Goal: Task Accomplishment & Management: Manage account settings

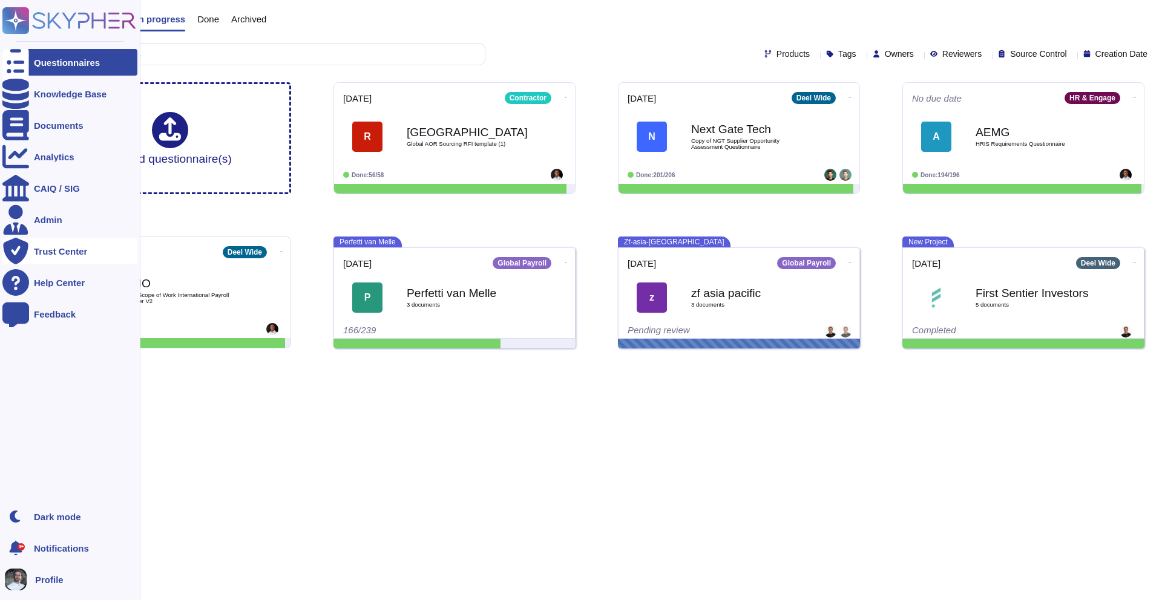
click at [39, 254] on div "Trust Center" at bounding box center [60, 251] width 53 height 9
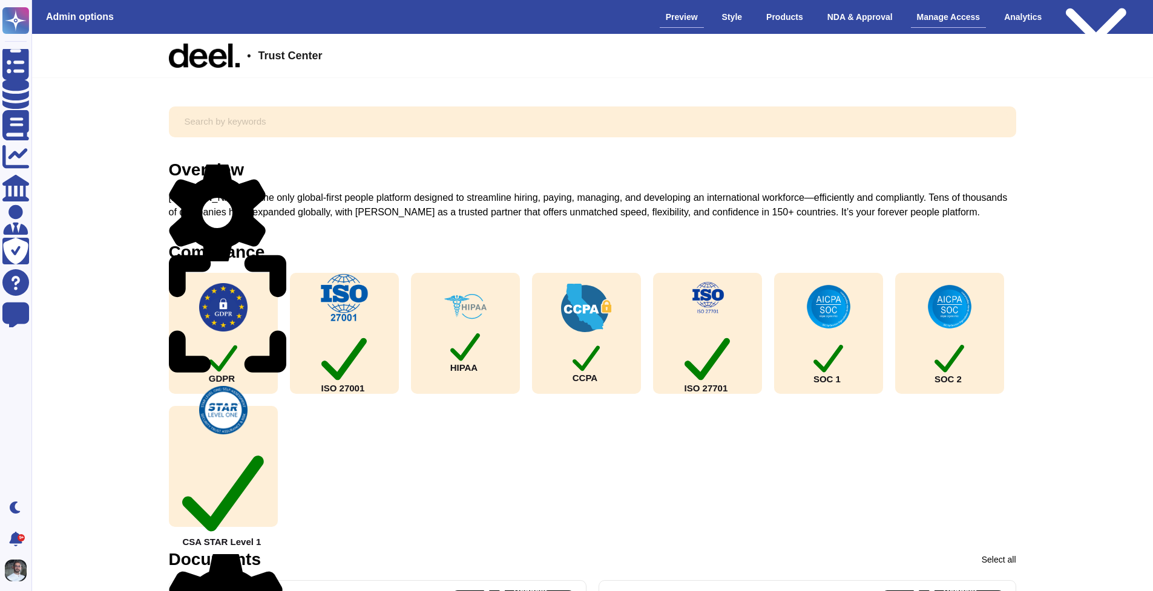
click at [919, 15] on div "Manage Access" at bounding box center [949, 17] width 76 height 21
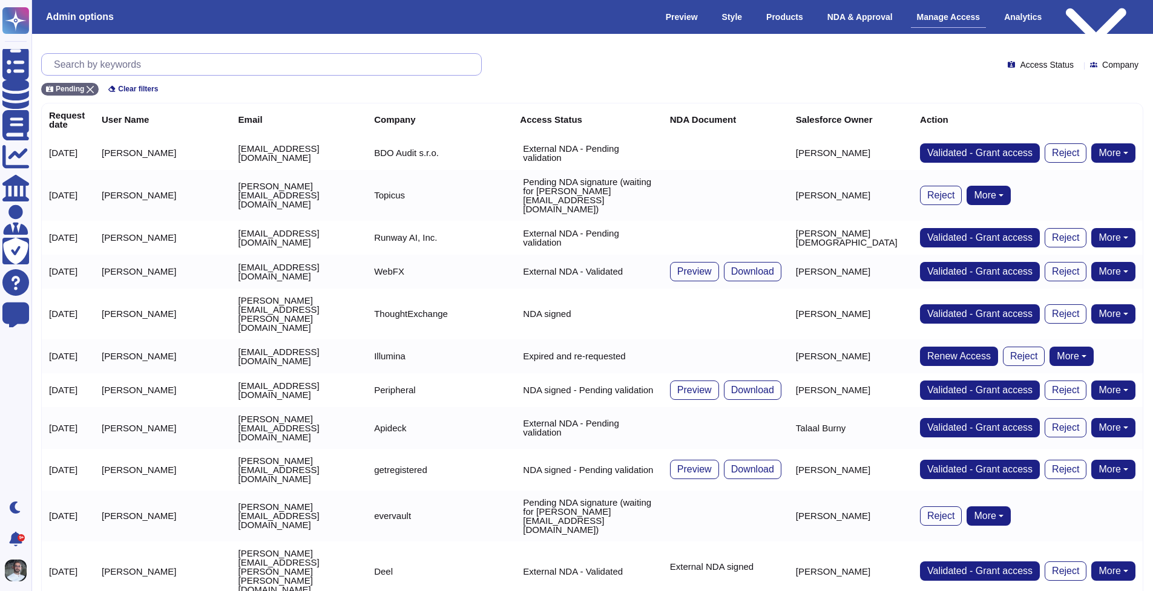
click at [165, 66] on input "text" at bounding box center [264, 64] width 433 height 21
paste input "[PERSON_NAME][EMAIL_ADDRESS][DOMAIN_NAME]"
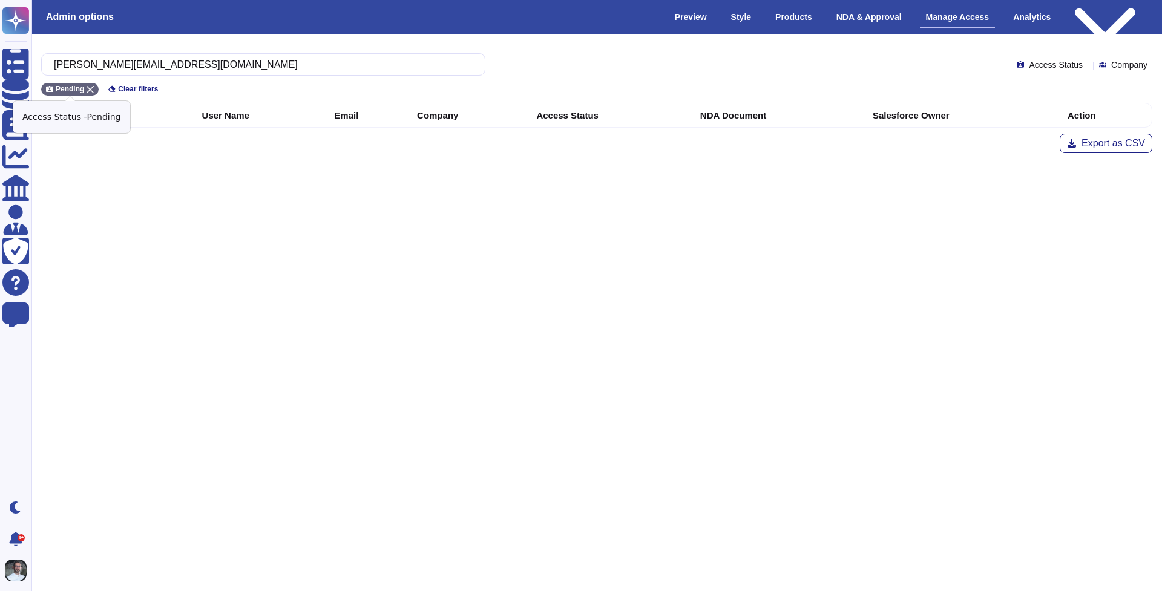
type input "[PERSON_NAME][EMAIL_ADDRESS][DOMAIN_NAME]"
click at [91, 88] on icon at bounding box center [90, 89] width 7 height 7
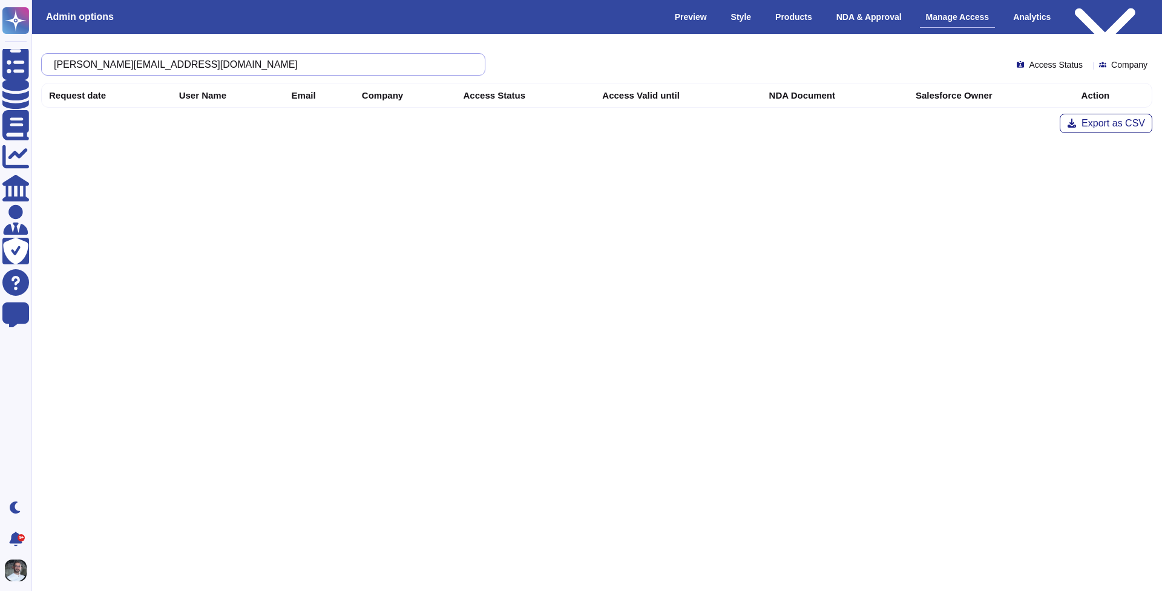
click at [297, 63] on input "[PERSON_NAME][EMAIL_ADDRESS][DOMAIN_NAME]" at bounding box center [260, 64] width 425 height 21
click at [1071, 68] on div "Access Status" at bounding box center [1052, 64] width 71 height 9
click at [1125, 61] on span "Company" at bounding box center [1129, 65] width 36 height 8
click at [1074, 95] on input "text" at bounding box center [1074, 91] width 138 height 21
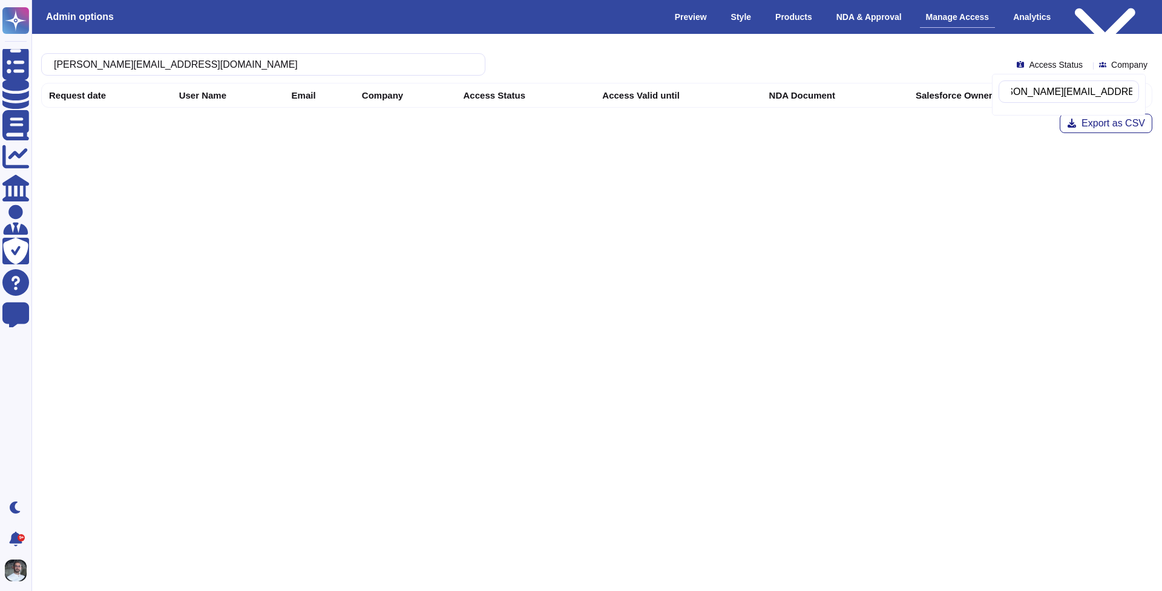
drag, startPoint x: 1065, startPoint y: 90, endPoint x: 1021, endPoint y: 91, distance: 44.2
click at [1021, 91] on input "[PERSON_NAME][EMAIL_ADDRESS][DOMAIN_NAME]" at bounding box center [1071, 91] width 133 height 21
click at [1064, 91] on input "[PERSON_NAME][EMAIL_ADDRESS][DOMAIN_NAME]" at bounding box center [1071, 91] width 133 height 21
type input "sirionlabs"
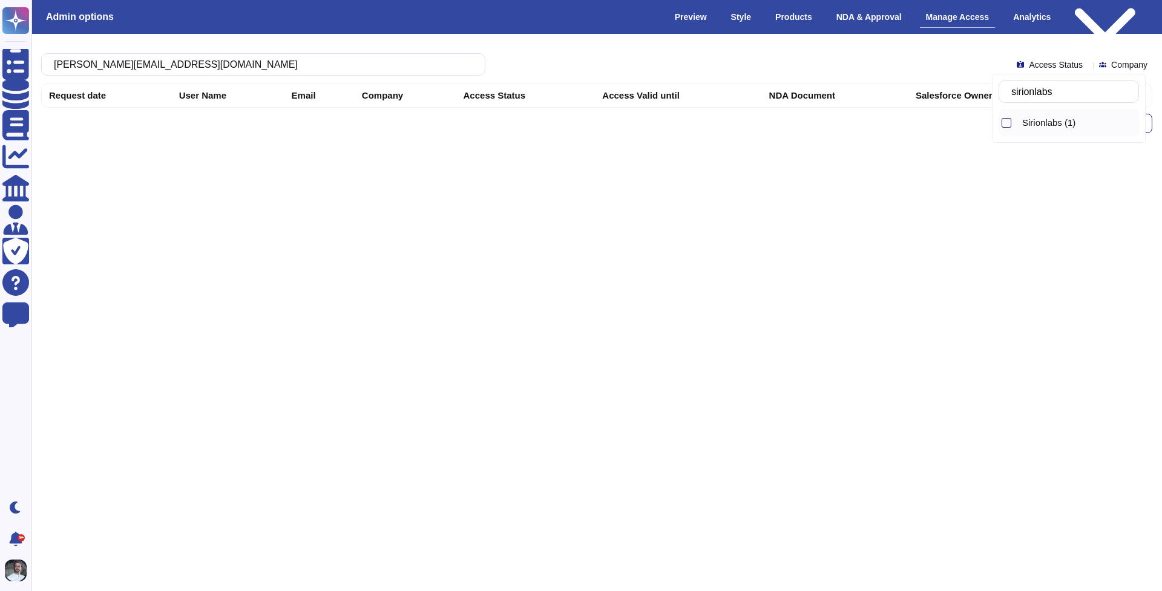
click at [1009, 123] on div at bounding box center [1007, 123] width 10 height 10
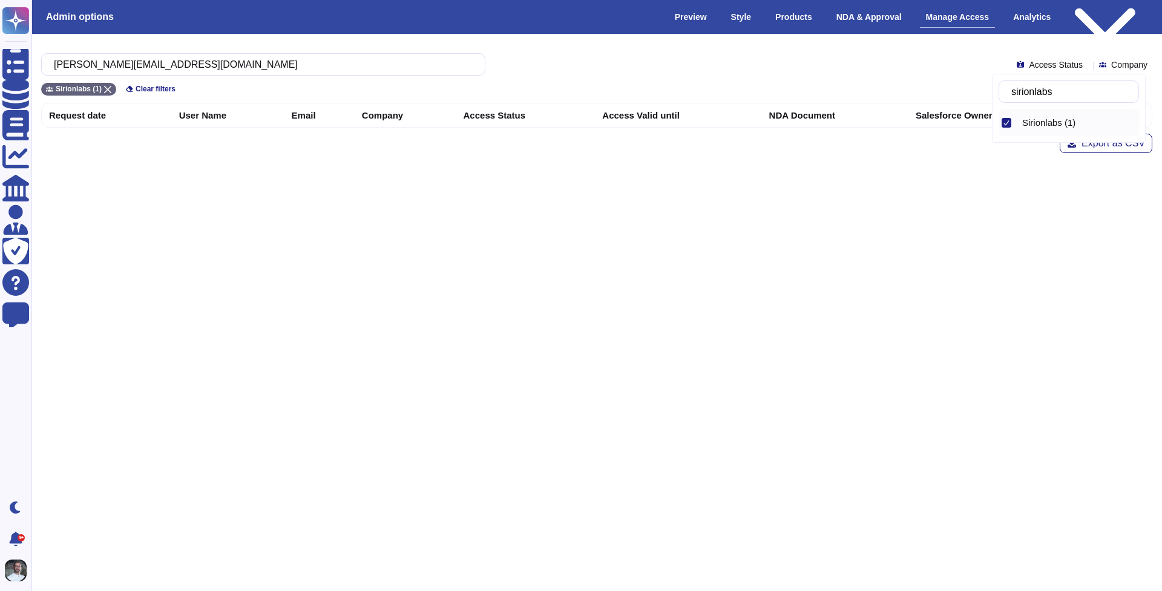
click at [255, 173] on html "Questionnaires Knowledge Base Documents Analytics CAIQ / SIG Admin Trust Center…" at bounding box center [581, 86] width 1162 height 173
click at [145, 92] on span "Clear filters" at bounding box center [156, 88] width 40 height 7
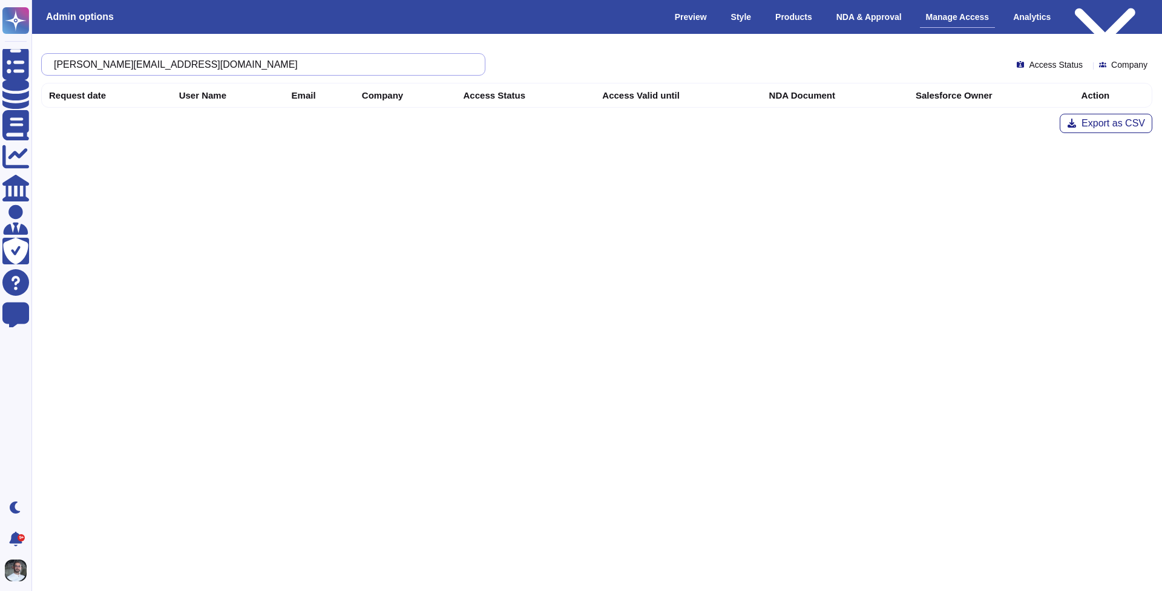
click at [217, 64] on input "[PERSON_NAME][EMAIL_ADDRESS][DOMAIN_NAME]" at bounding box center [260, 64] width 425 height 21
